Goal: Task Accomplishment & Management: Complete application form

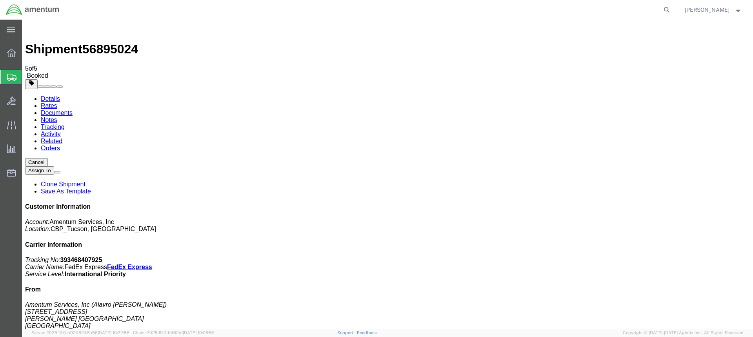
click at [9, 73] on div at bounding box center [11, 77] width 22 height 14
click at [0, 0] on span "Create from Template" at bounding box center [0, 0] width 0 height 0
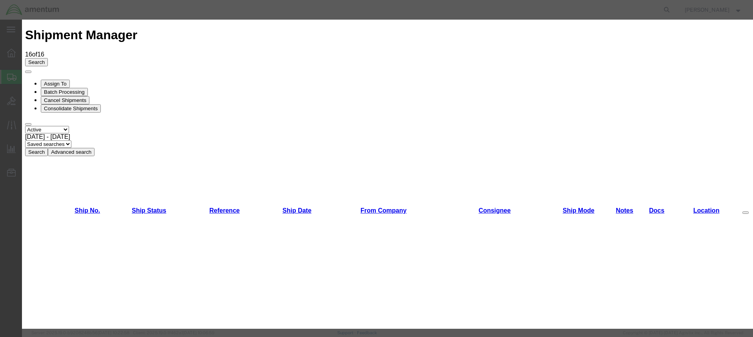
scroll to position [422, 0]
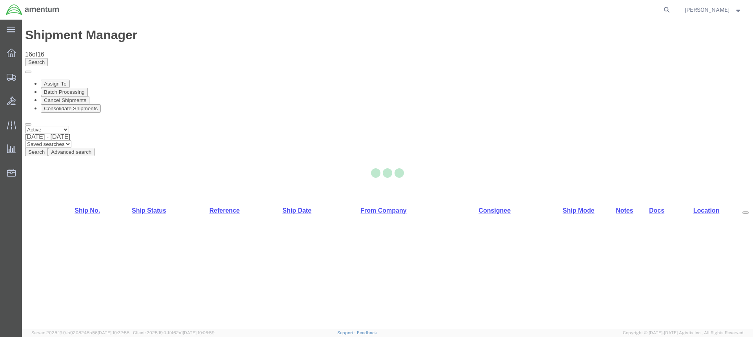
select select "49949"
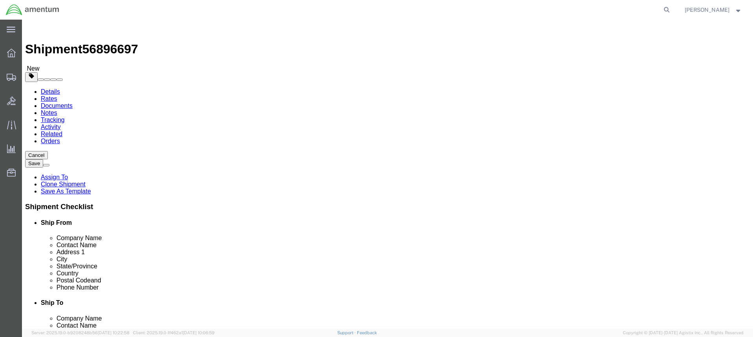
click input "text"
drag, startPoint x: 450, startPoint y: 161, endPoint x: 394, endPoint y: 165, distance: 56.2
click input "[PERSON_NAME]"
type input "[PERSON_NAME]"
click input "text"
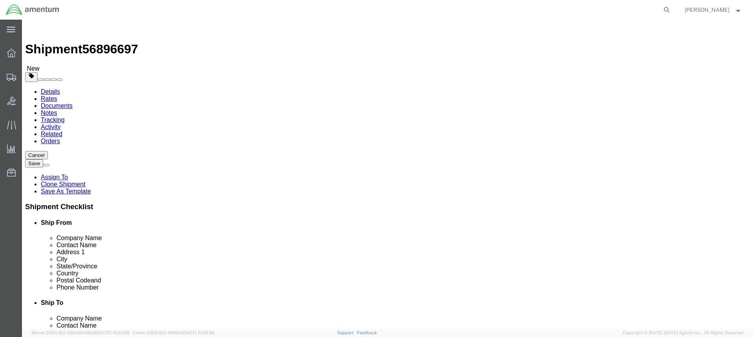
paste input "[PERSON_NAME]"
type input "[PERSON_NAME]"
drag, startPoint x: 451, startPoint y: 161, endPoint x: 390, endPoint y: 156, distance: 61.8
click div "[PERSON_NAME]"
click input "[PERSON_NAME]"
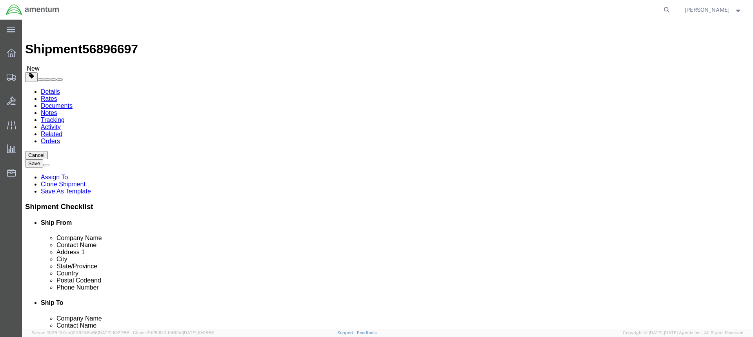
type input "[PERSON_NAME] / [PERSON_NAME]"
click input "text"
type input "[STREET_ADDRESS]"
click input "text"
type input "I"
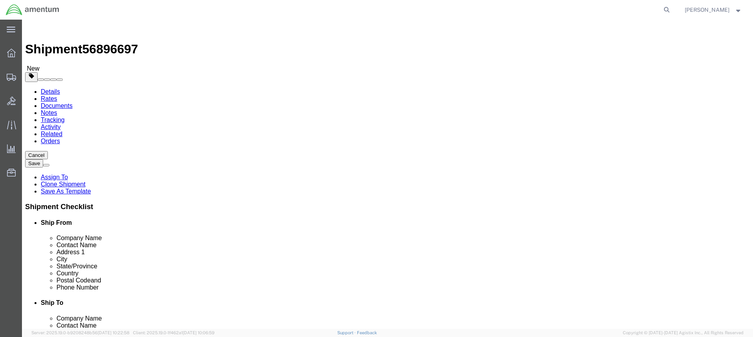
type input "UNIT # 2"
click input "text"
type input "[GEOGRAPHIC_DATA]"
select select "IL"
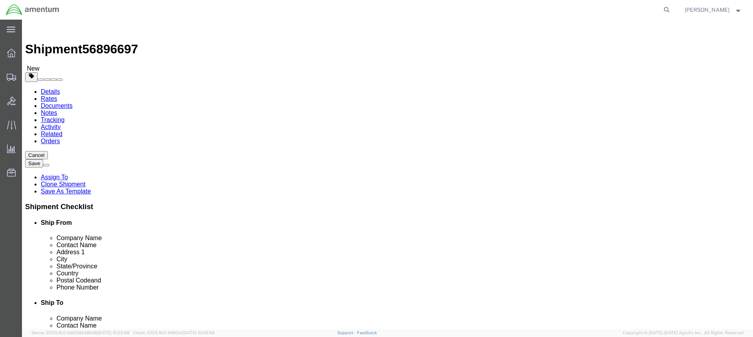
click input "Postal Code"
type input "60185"
click input "text"
paste input "[PERSON_NAME][EMAIL_ADDRESS][PERSON_NAME][DOMAIN_NAME]"
type input "[PERSON_NAME][EMAIL_ADDRESS][PERSON_NAME][DOMAIN_NAME]"
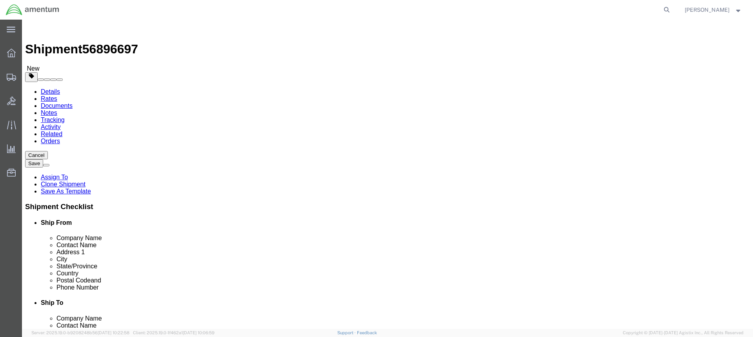
checkbox input "true"
click input "text"
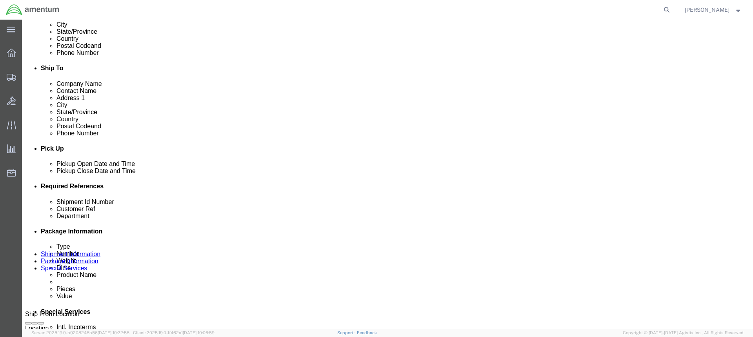
scroll to position [235, 0]
type input "[PHONE_NUMBER]"
click div "[DATE] 1:01 PM"
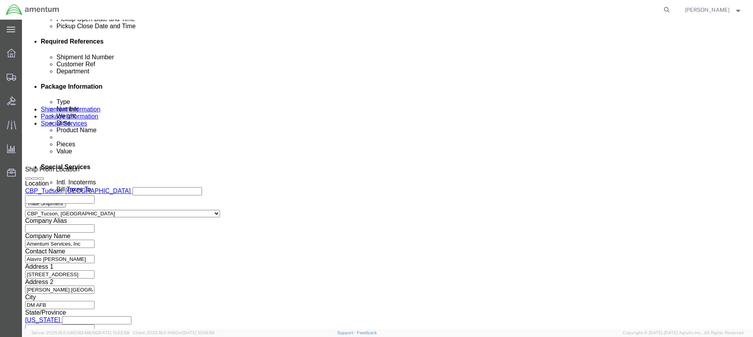
type input "2:01 PM"
click button "Apply"
click button "Continue"
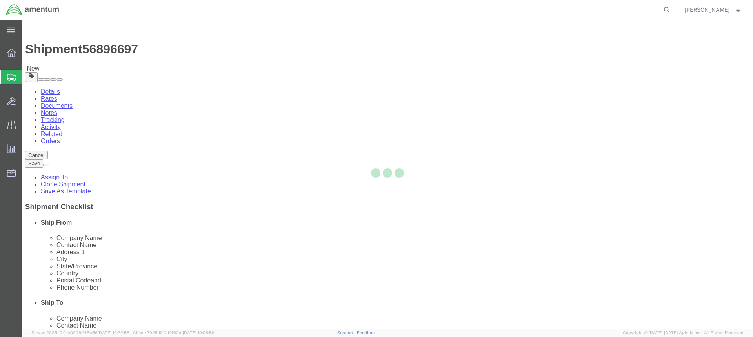
select select "CBOX"
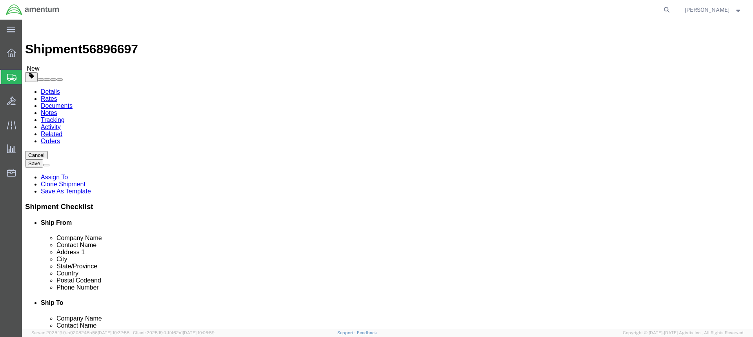
click icon
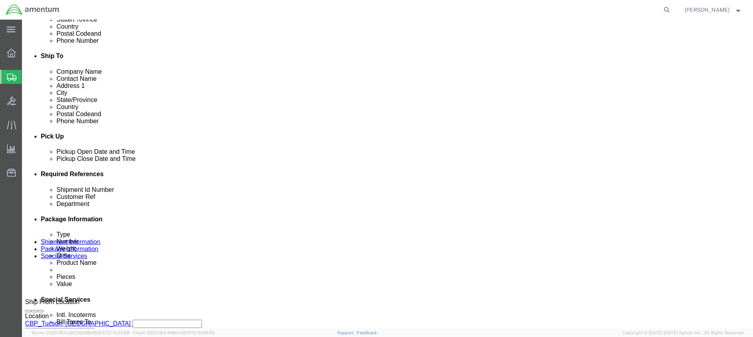
scroll to position [314, 0]
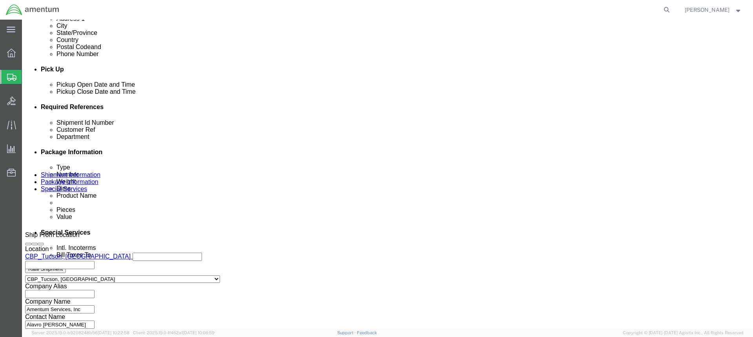
click input "text"
type input "B"
type input "RMLH2577-108"
click input "text"
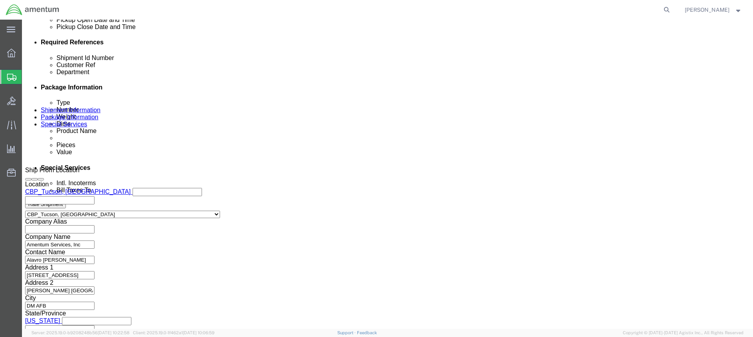
scroll to position [379, 0]
type input "BARREL NUT"
click button "Continue"
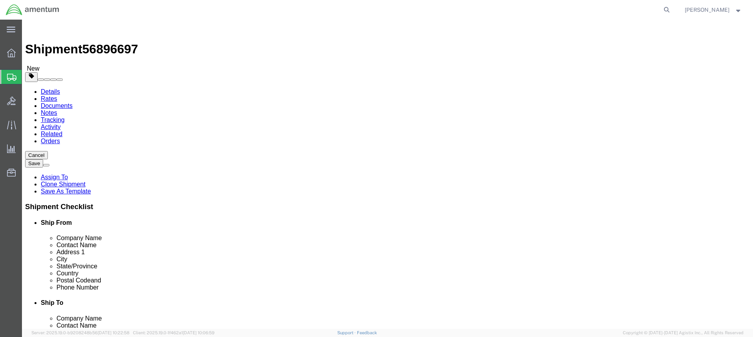
click input "text"
click select "Select BCK Boxes Bale(s) Basket(s) Bolt(s) Bottle(s) Buckets Bulk Bundle(s) Can…"
click div "Shipment Information Package Information Special Services"
click input "1"
type input "4"
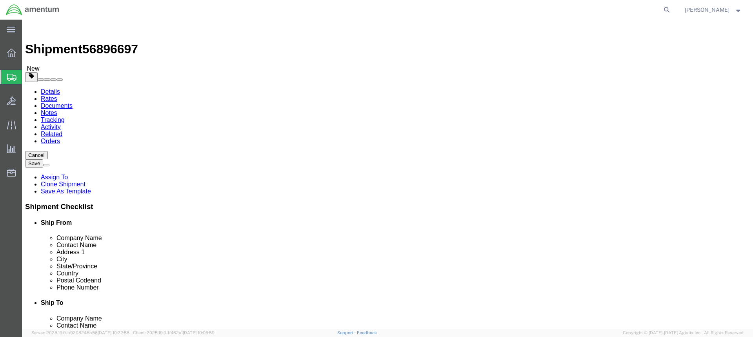
click input "text"
type input "11"
type input "2"
type input "13"
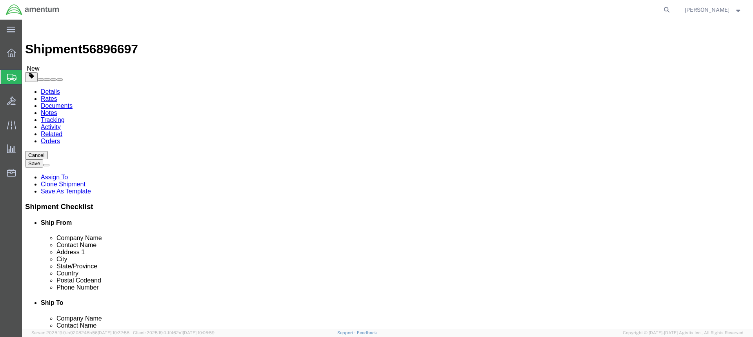
type input "1.0"
click link "Add Content"
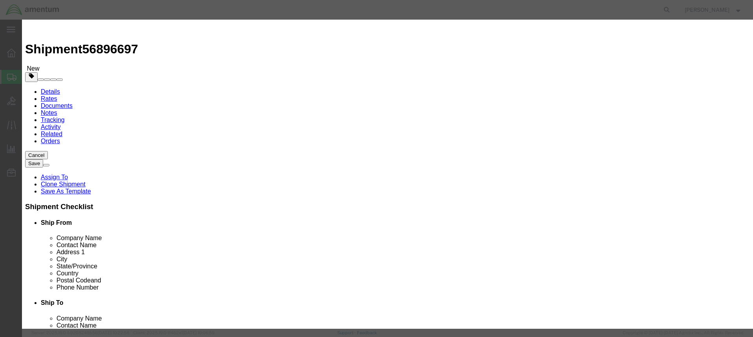
click input "text"
type input "BARREL NUT"
click input "0"
type input "4"
click input "text"
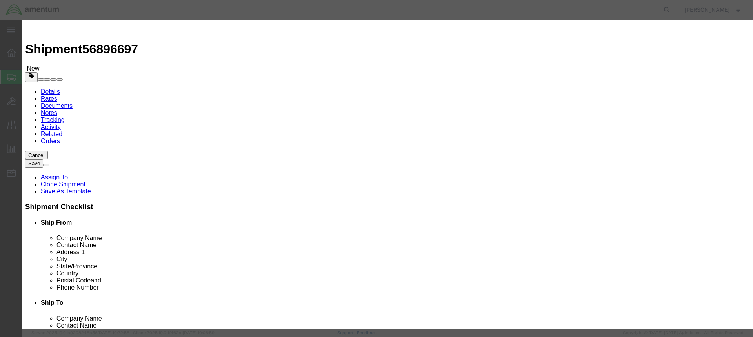
scroll to position [5, 0]
type input "50.00"
drag, startPoint x: 360, startPoint y: 25, endPoint x: 343, endPoint y: 24, distance: 17.3
click h3 "Add content"
click button "Save & Close"
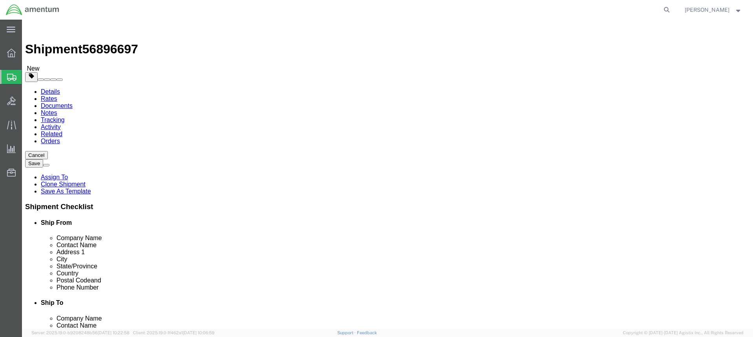
click input "4"
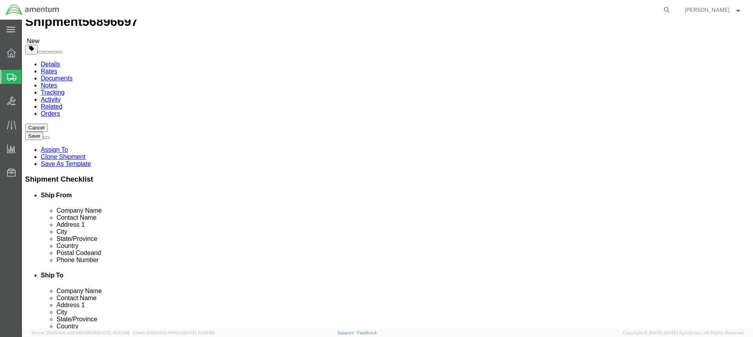
scroll to position [28, 0]
type input "1"
click button "Continue"
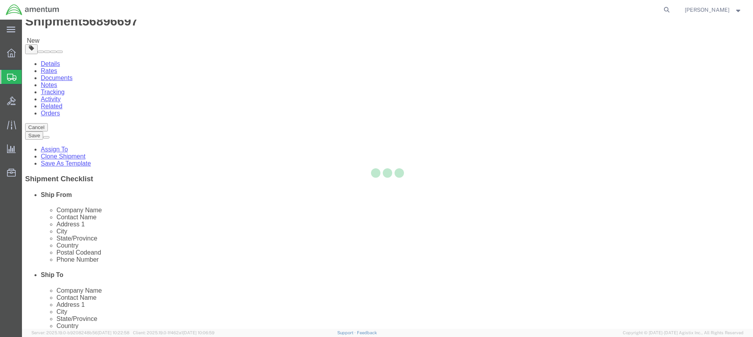
select select
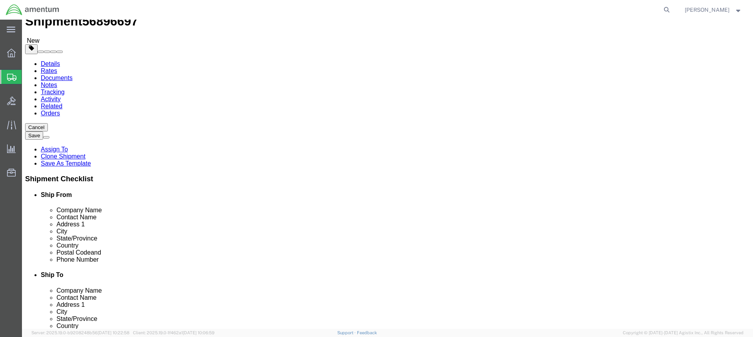
select select "DEPARTMENT"
click button "Rate Shipment"
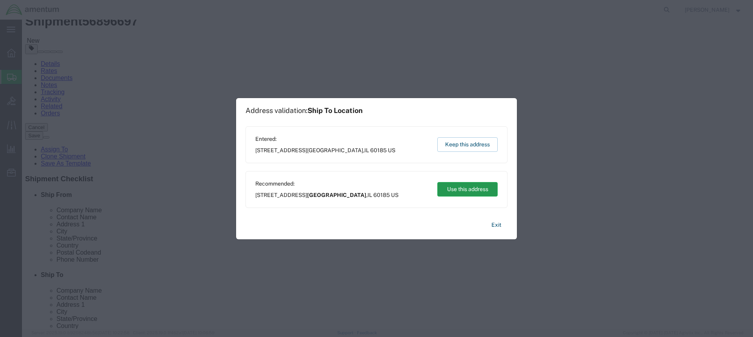
click at [462, 189] on button "Use this address" at bounding box center [467, 189] width 60 height 15
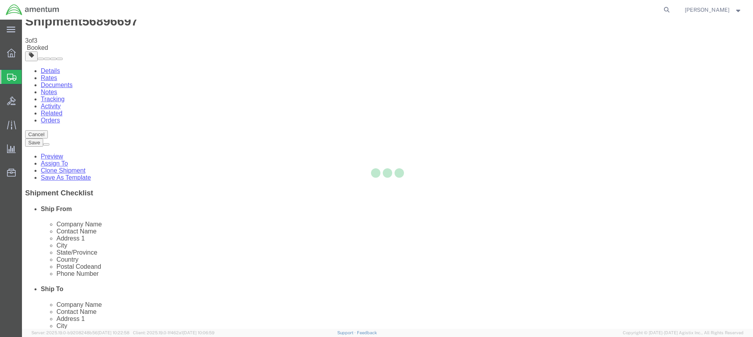
scroll to position [0, 0]
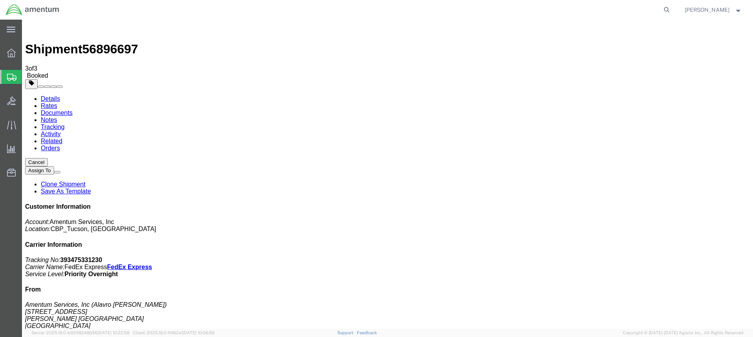
drag, startPoint x: 327, startPoint y: 139, endPoint x: 501, endPoint y: 199, distance: 184.2
drag, startPoint x: 327, startPoint y: 124, endPoint x: 435, endPoint y: 184, distance: 123.8
